Goal: Task Accomplishment & Management: Use online tool/utility

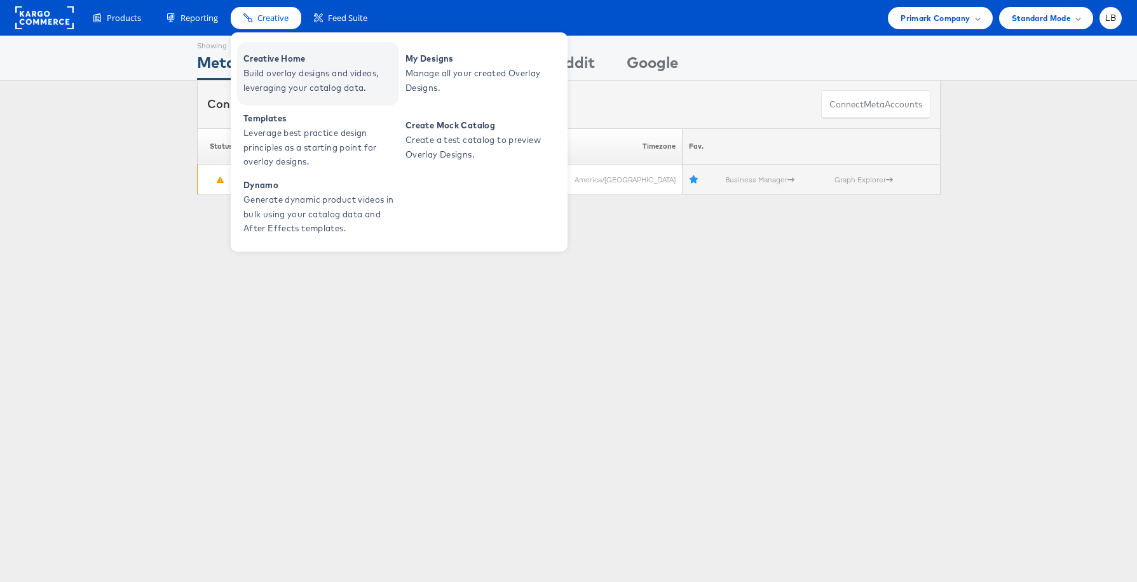
click at [275, 57] on span "Creative Home" at bounding box center [319, 58] width 153 height 15
click at [267, 72] on span "Build overlay designs and videos, leveraging your catalog data." at bounding box center [319, 80] width 153 height 29
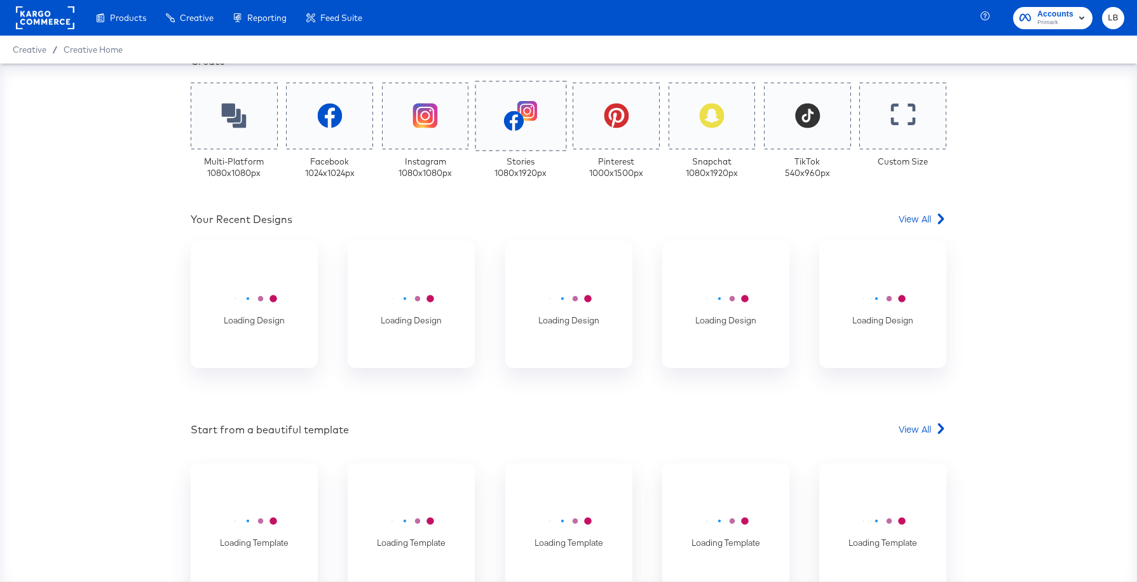
scroll to position [302, 0]
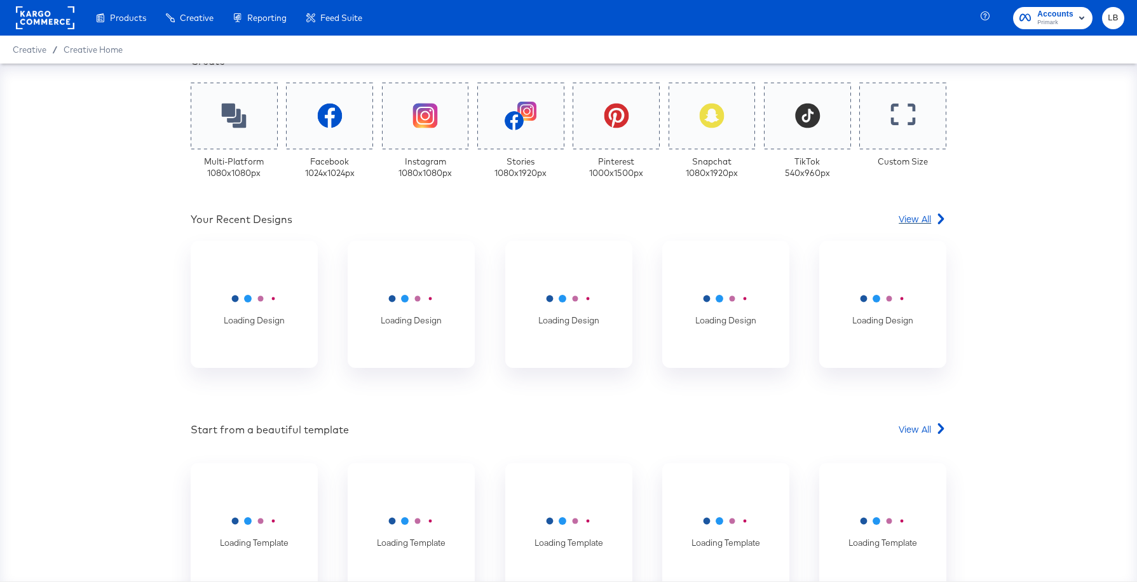
click at [913, 218] on span "View All" at bounding box center [915, 218] width 32 height 13
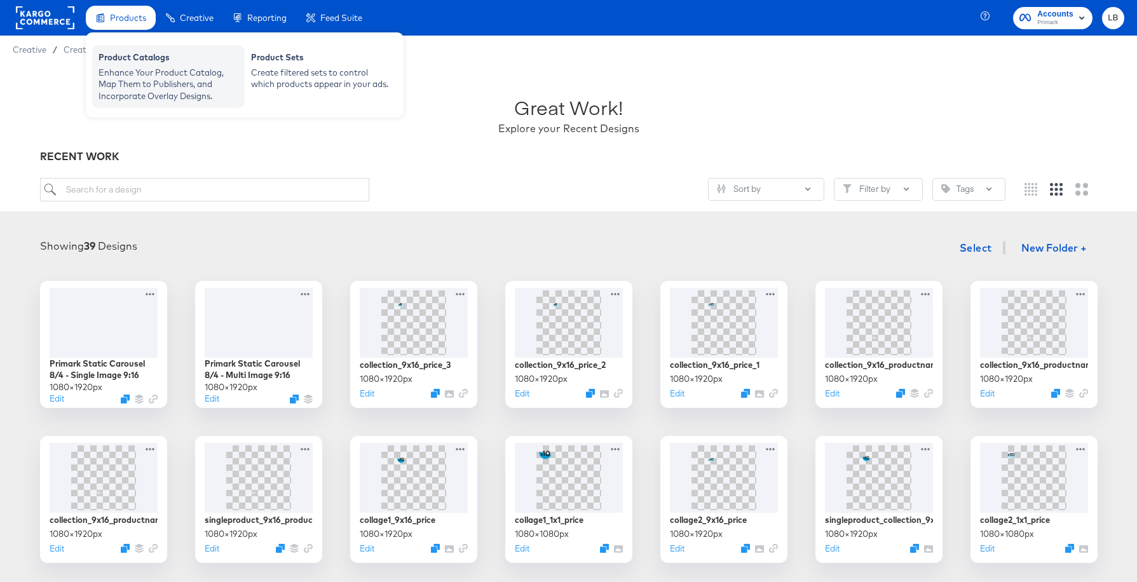
click at [125, 59] on div "Product Catalogs" at bounding box center [169, 58] width 140 height 15
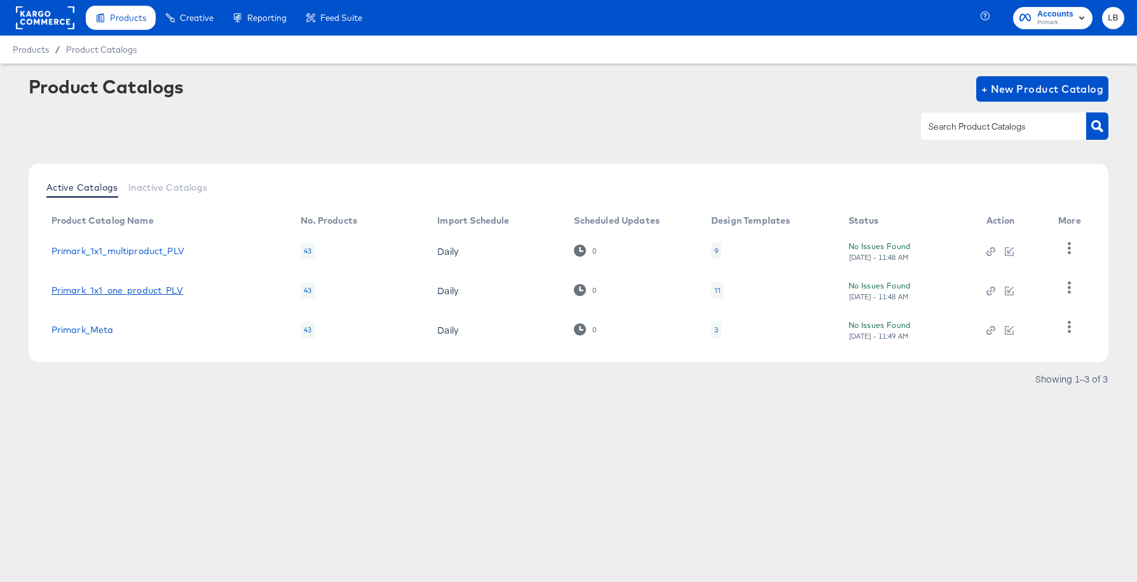
click at [154, 291] on link "Primark_1x1_one_product_PLV" at bounding box center [117, 290] width 132 height 10
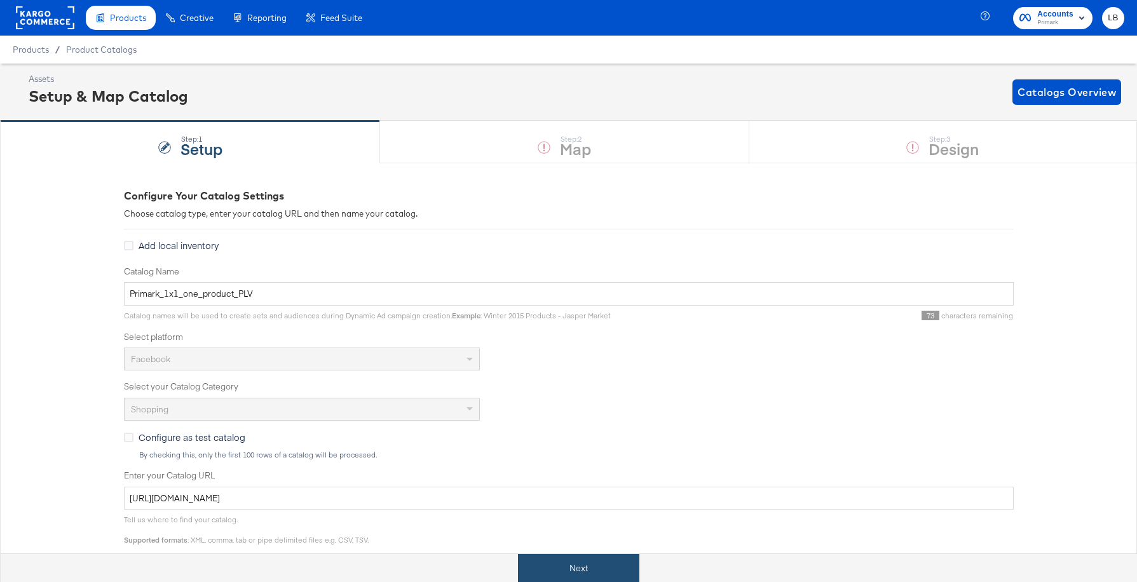
click at [549, 564] on button "Next" at bounding box center [578, 568] width 121 height 29
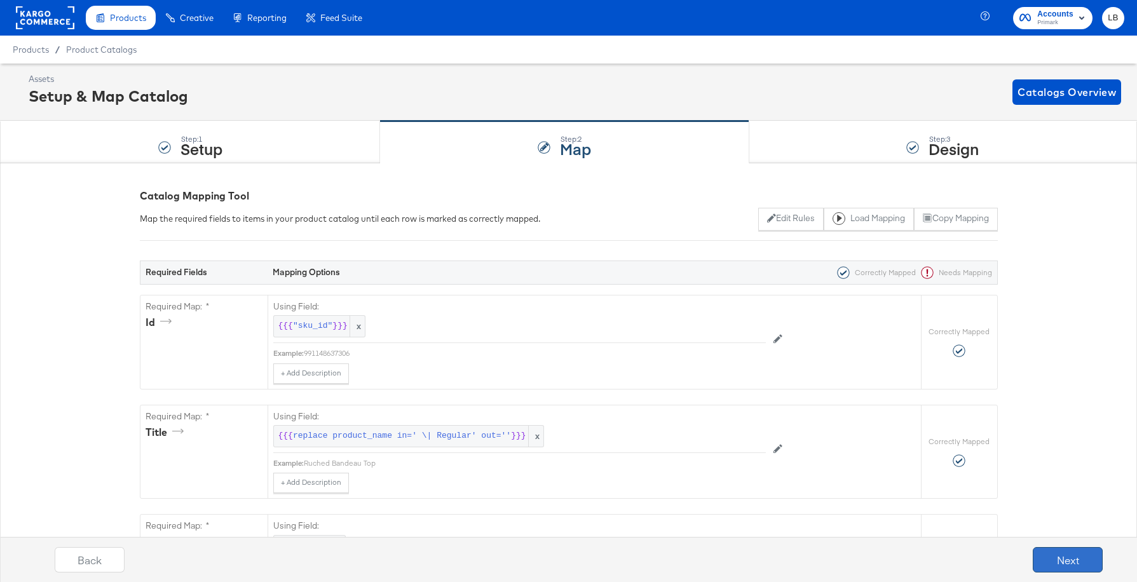
click at [1072, 557] on button "Next" at bounding box center [1068, 559] width 70 height 25
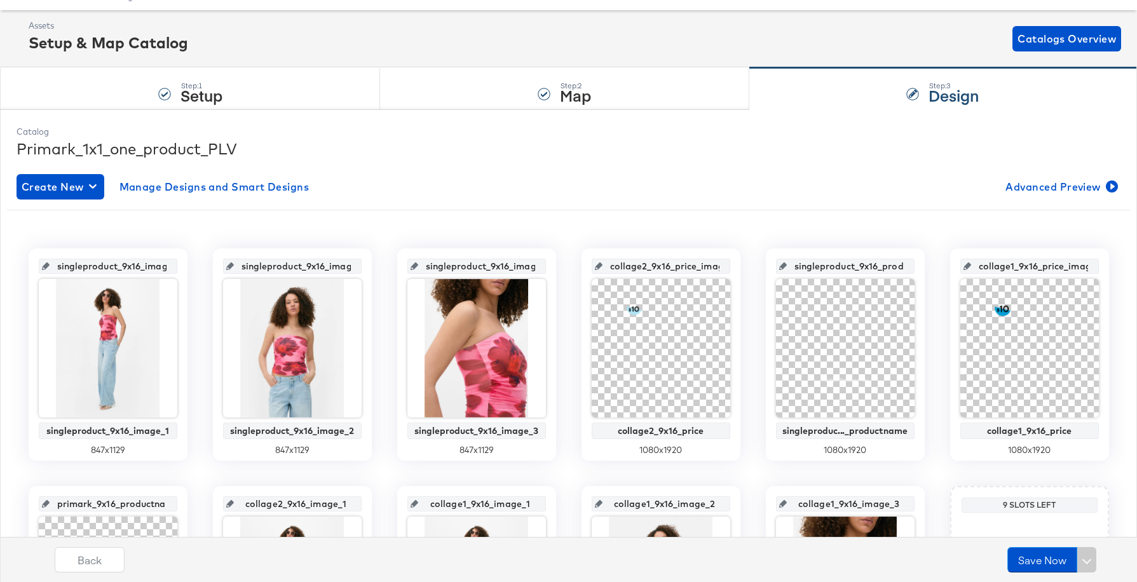
scroll to position [51, 0]
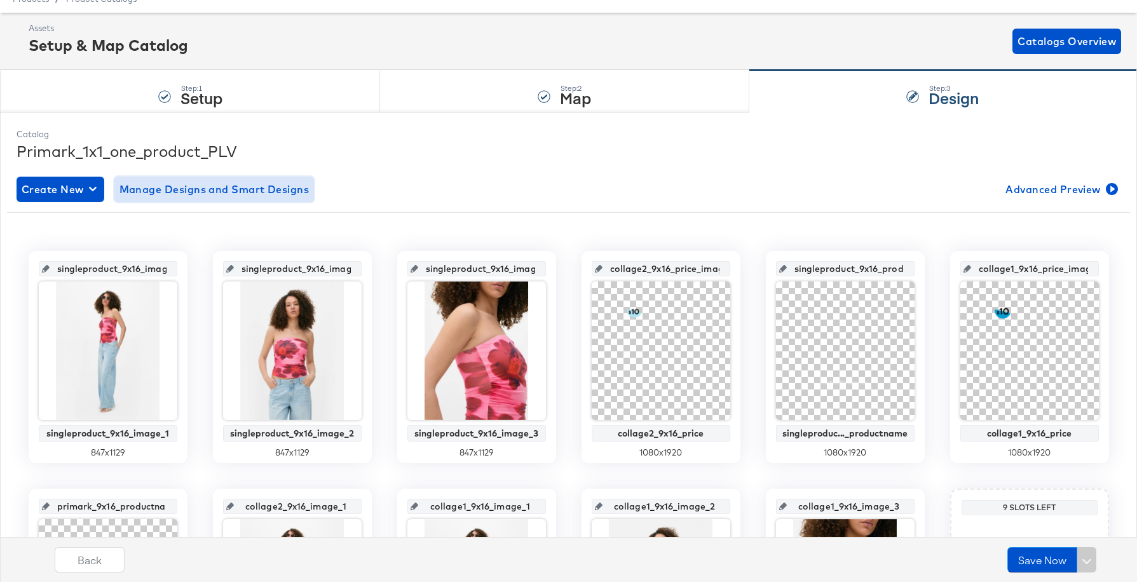
click at [282, 194] on span "Manage Designs and Smart Designs" at bounding box center [215, 190] width 190 height 18
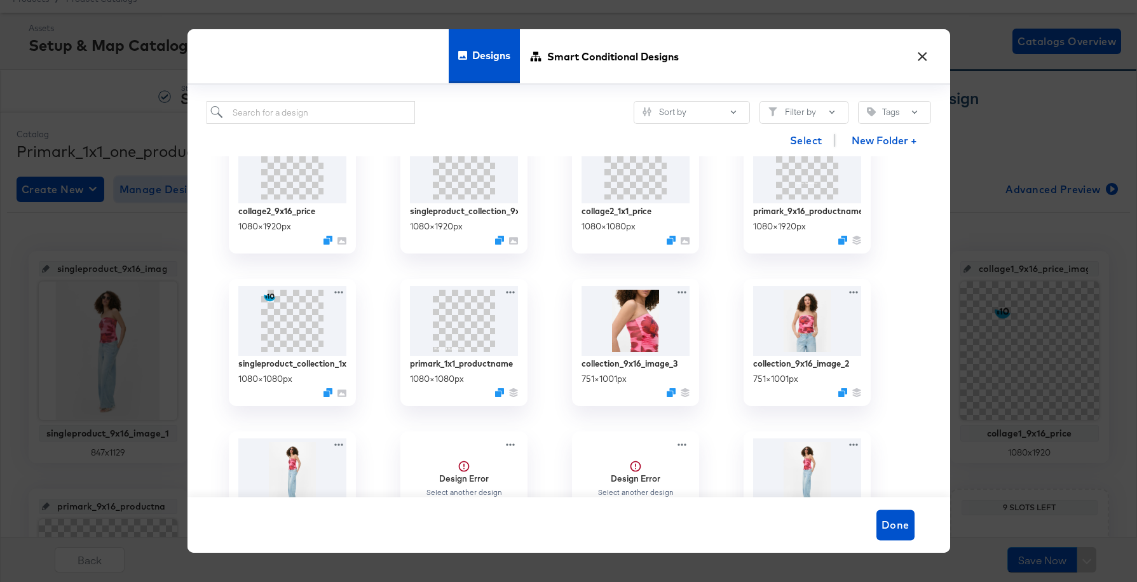
scroll to position [727, 0]
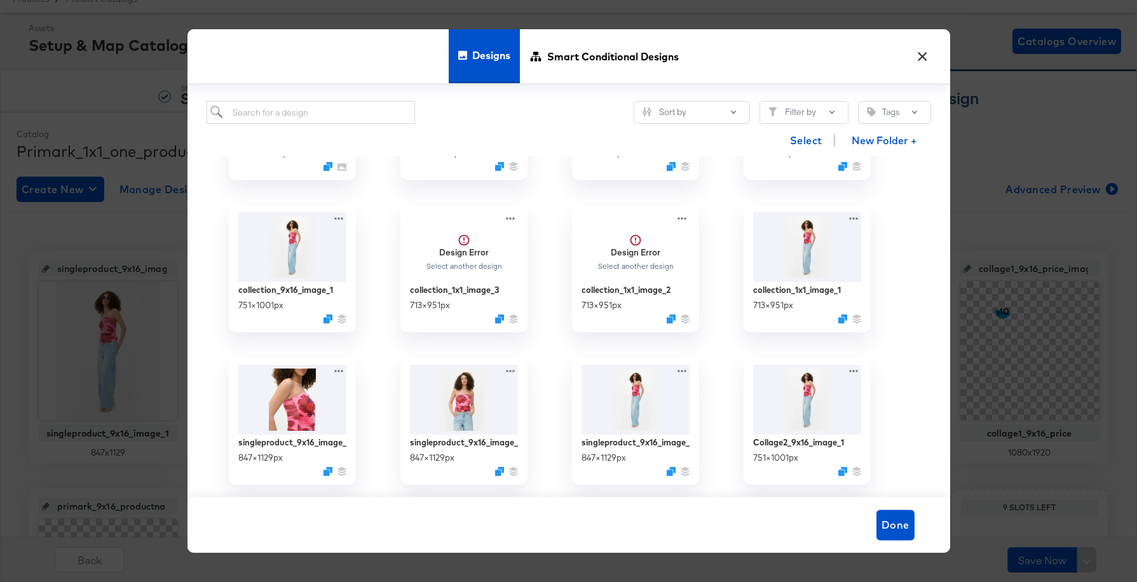
click at [921, 51] on button "×" at bounding box center [923, 53] width 23 height 23
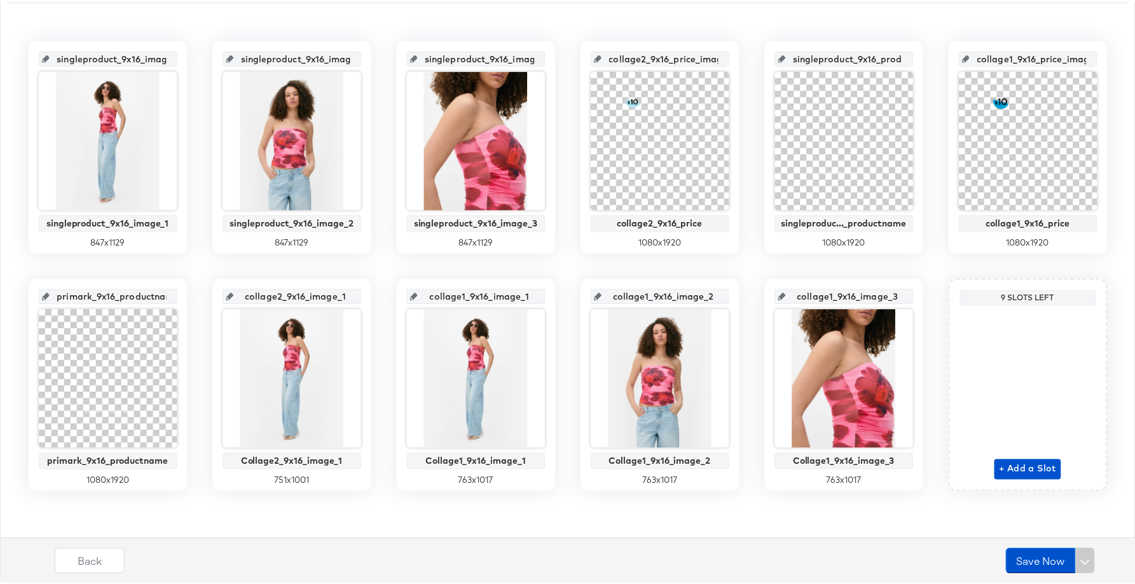
scroll to position [0, 0]
